Goal: Information Seeking & Learning: Learn about a topic

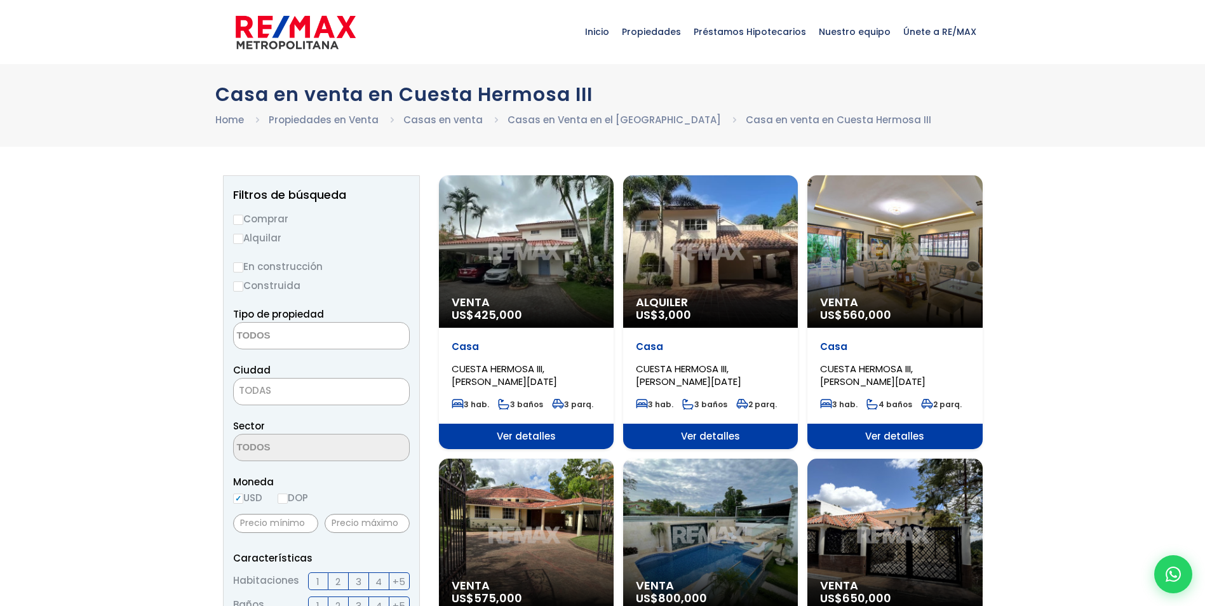
select select
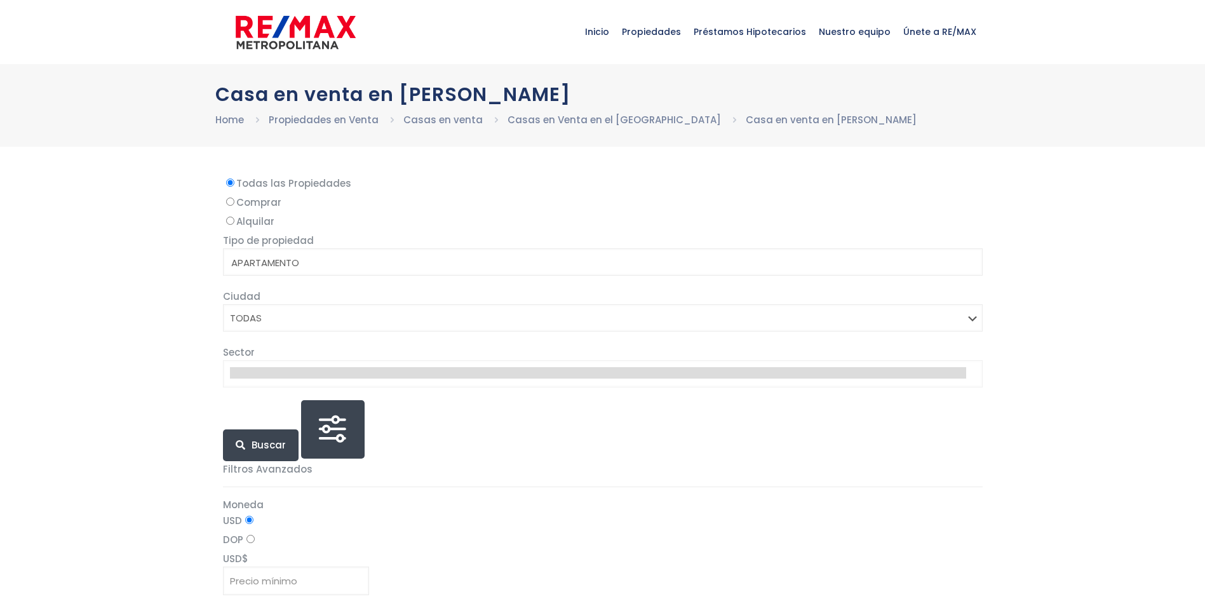
select select
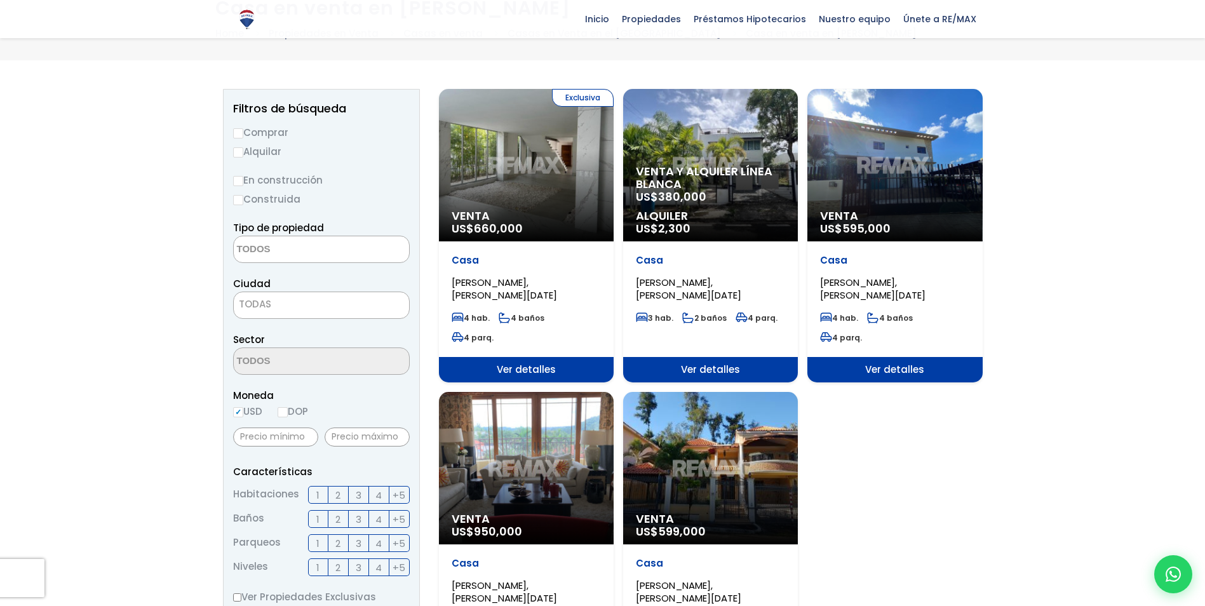
scroll to position [64, 0]
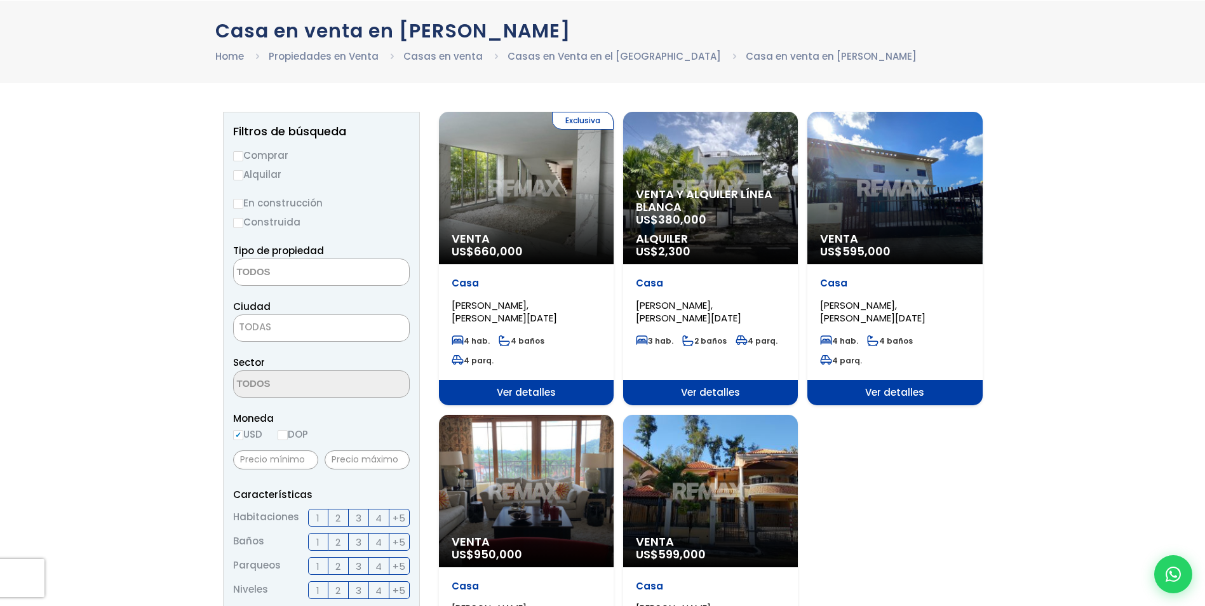
click at [480, 380] on span "Ver detalles" at bounding box center [526, 392] width 175 height 25
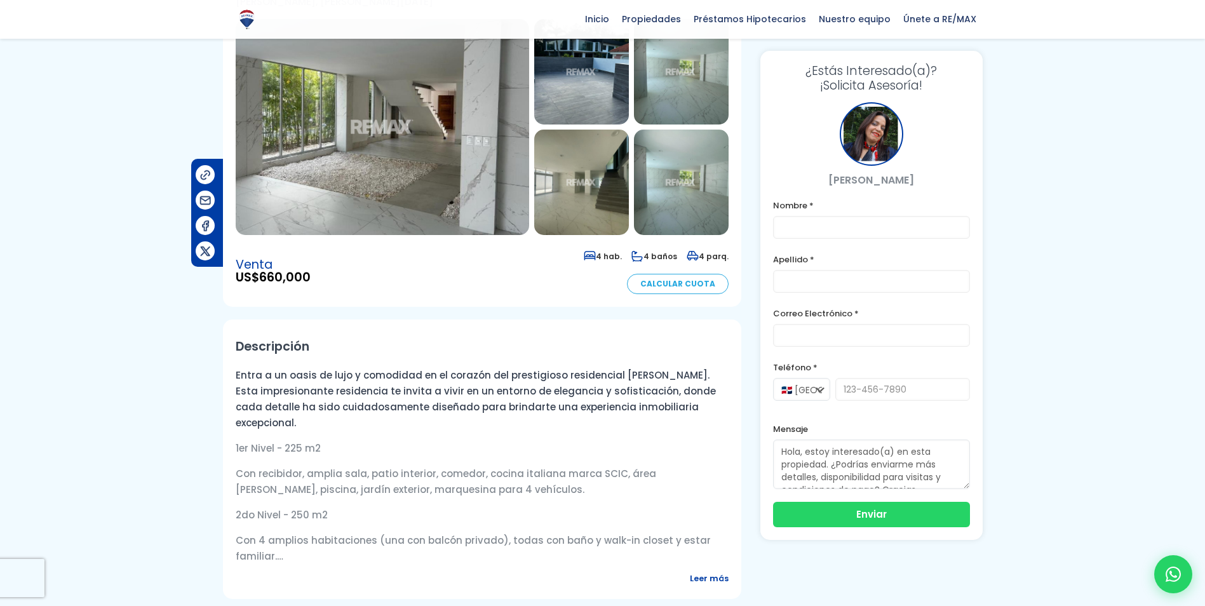
scroll to position [191, 0]
